Goal: Use online tool/utility

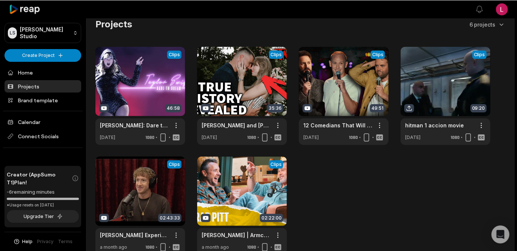
scroll to position [6, 0]
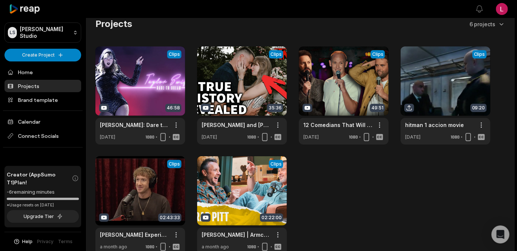
click at [209, 49] on div "Projects 6 projects View Clips Clips 46:58 [PERSON_NAME]: Dare to Dream | FULL …" at bounding box center [300, 136] width 428 height 236
click at [151, 84] on link at bounding box center [140, 95] width 90 height 98
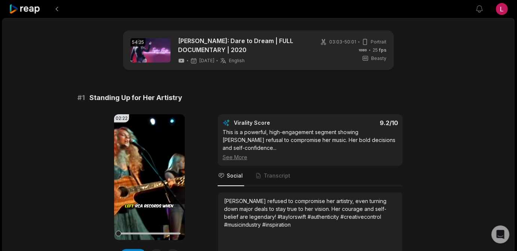
drag, startPoint x: 212, startPoint y: 130, endPoint x: 201, endPoint y: 191, distance: 61.7
click at [212, 130] on div "# 1 Standing Up for Her Artistry 02:22 Your browser does not support mp4 format…" at bounding box center [258, 181] width 362 height 179
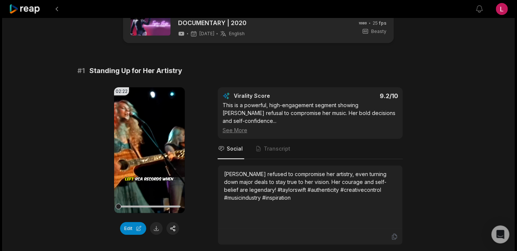
click at [206, 157] on div "02:22 Your browser does not support mp4 format. Edit Virality Score 9.2 /10 Thi…" at bounding box center [258, 166] width 362 height 158
click at [137, 235] on button "Edit" at bounding box center [133, 228] width 26 height 13
